Goal: Task Accomplishment & Management: Use online tool/utility

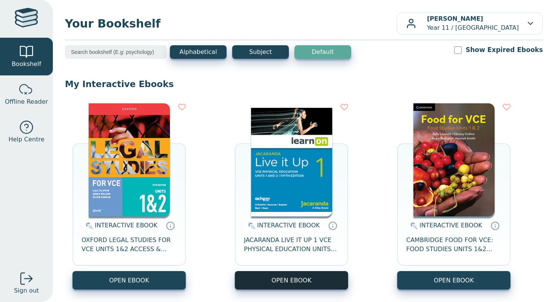
click at [276, 281] on button "OPEN EBOOK" at bounding box center [291, 280] width 113 height 18
